Goal: Check status: Check status

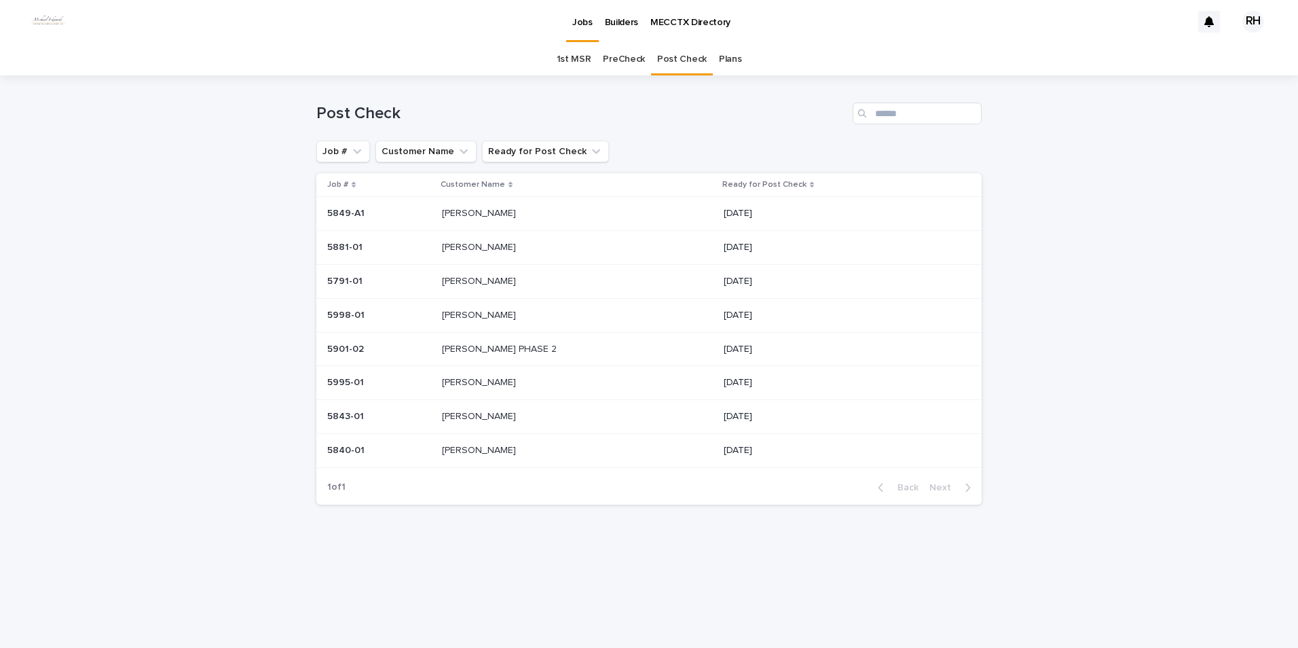
click at [475, 214] on p "[PERSON_NAME]" at bounding box center [480, 212] width 77 height 14
click at [466, 211] on p "[PERSON_NAME]" at bounding box center [480, 212] width 77 height 14
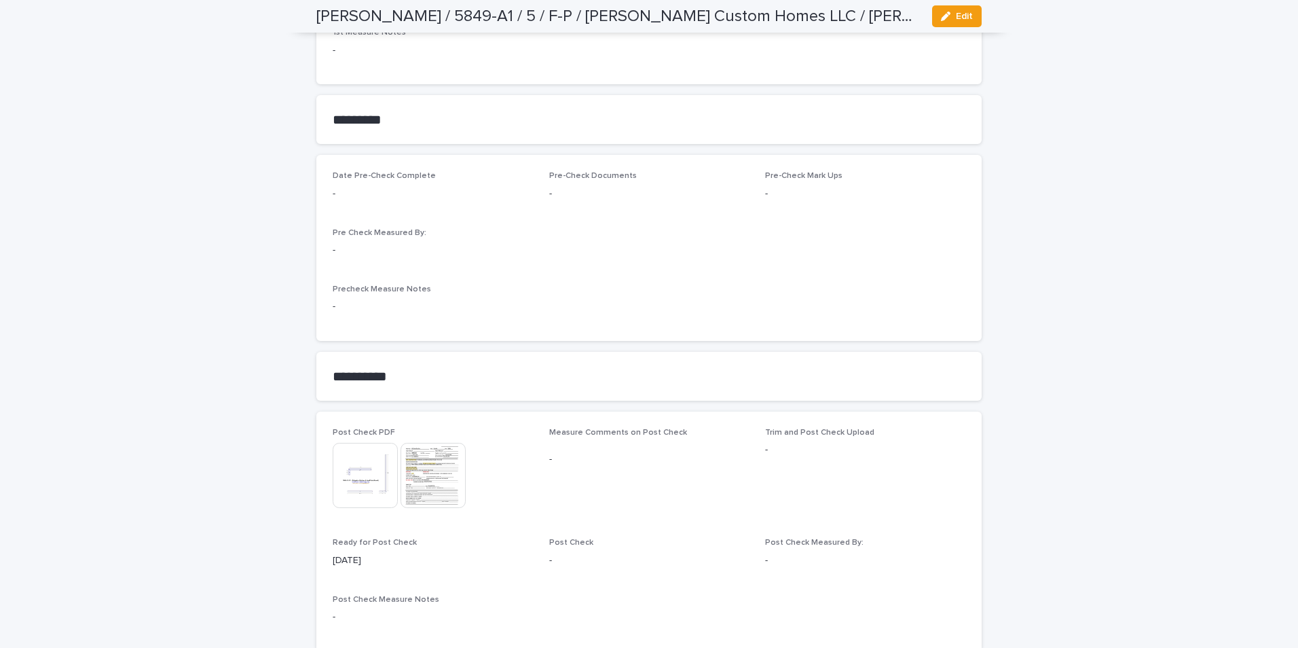
scroll to position [1068, 0]
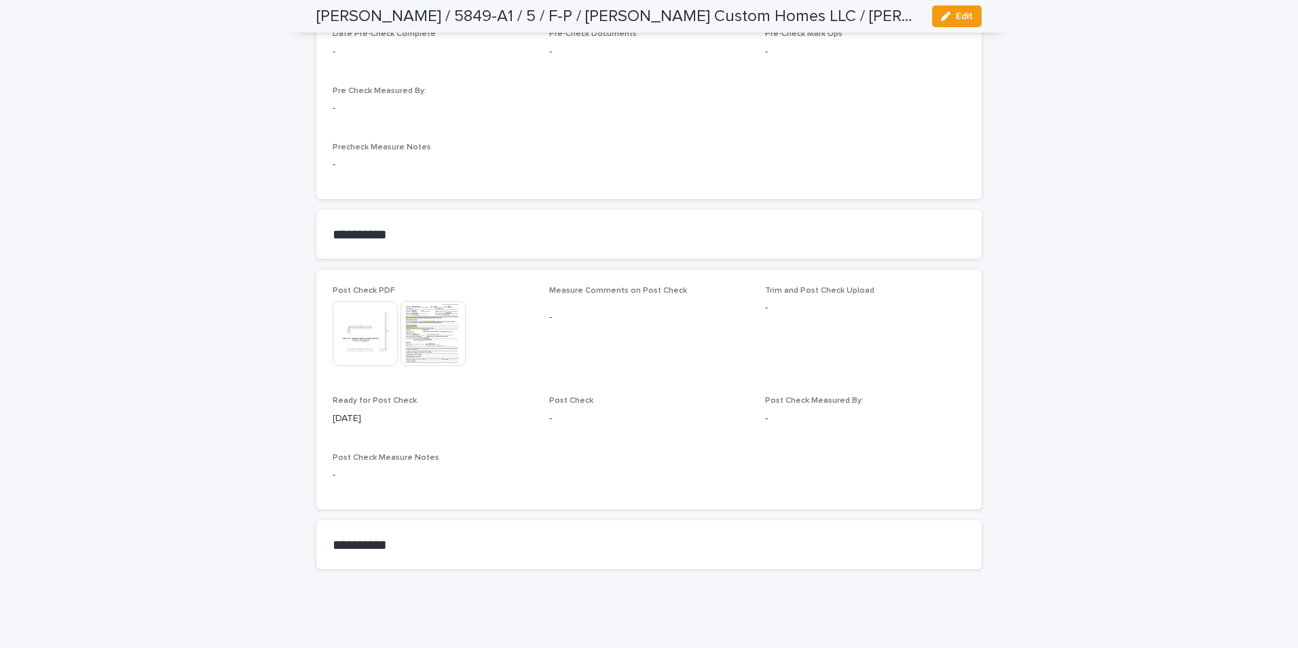
click at [419, 335] on img at bounding box center [433, 333] width 65 height 65
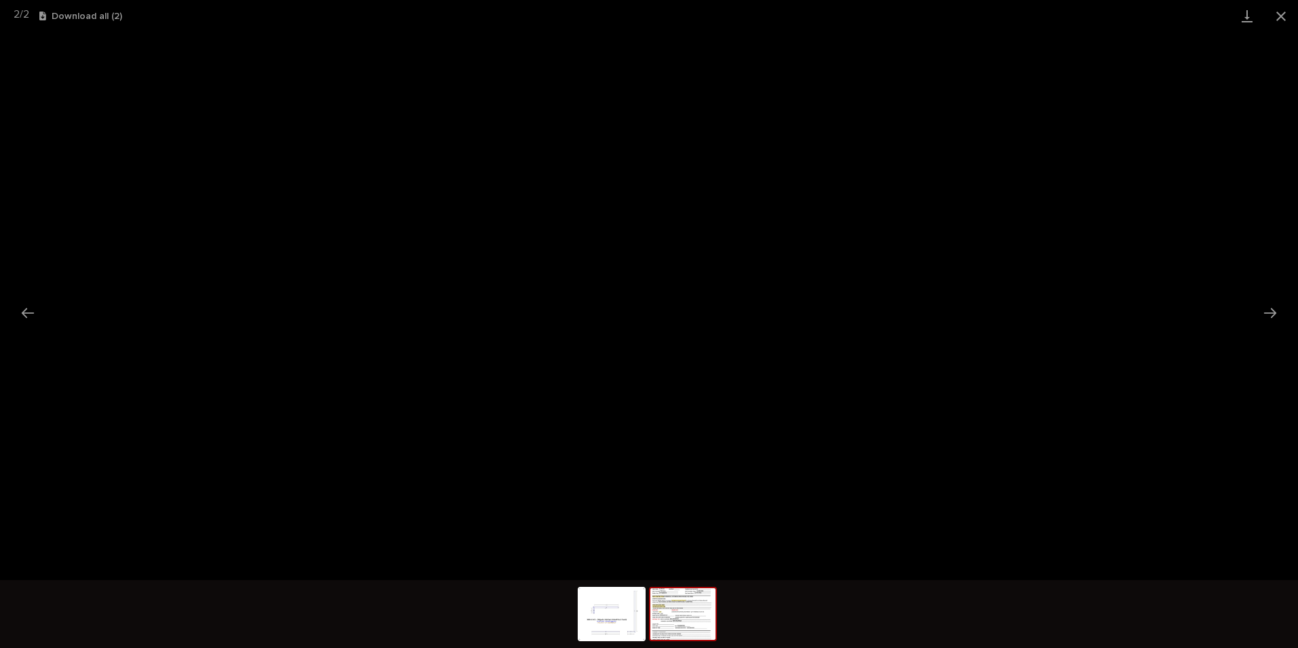
click at [1283, 12] on button "Close gallery" at bounding box center [1281, 16] width 34 height 32
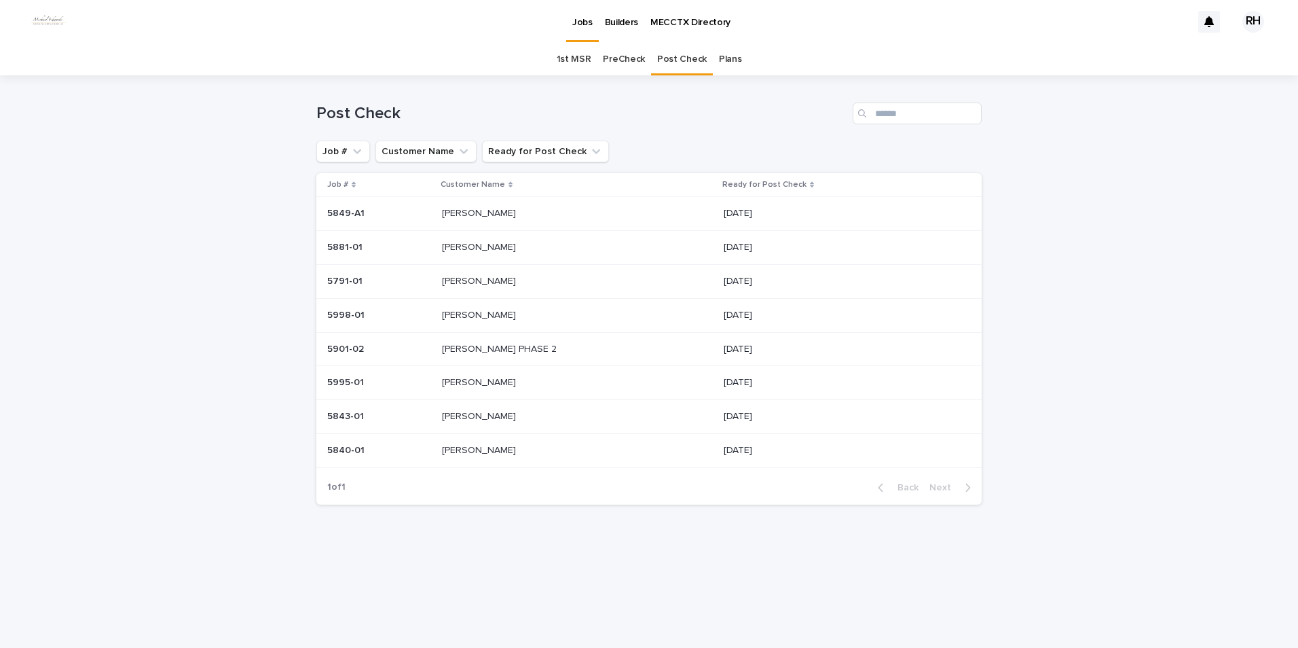
click at [474, 209] on p "[PERSON_NAME]" at bounding box center [480, 212] width 77 height 14
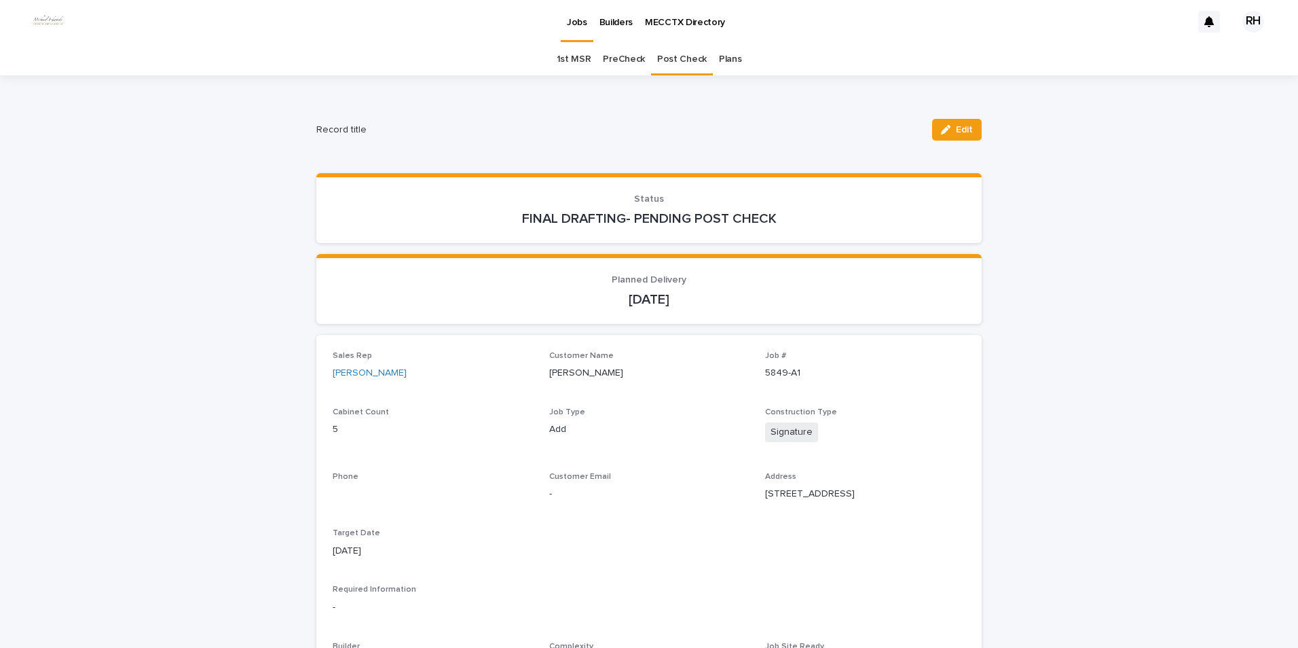
scroll to position [43, 0]
